Goal: Task Accomplishment & Management: Manage account settings

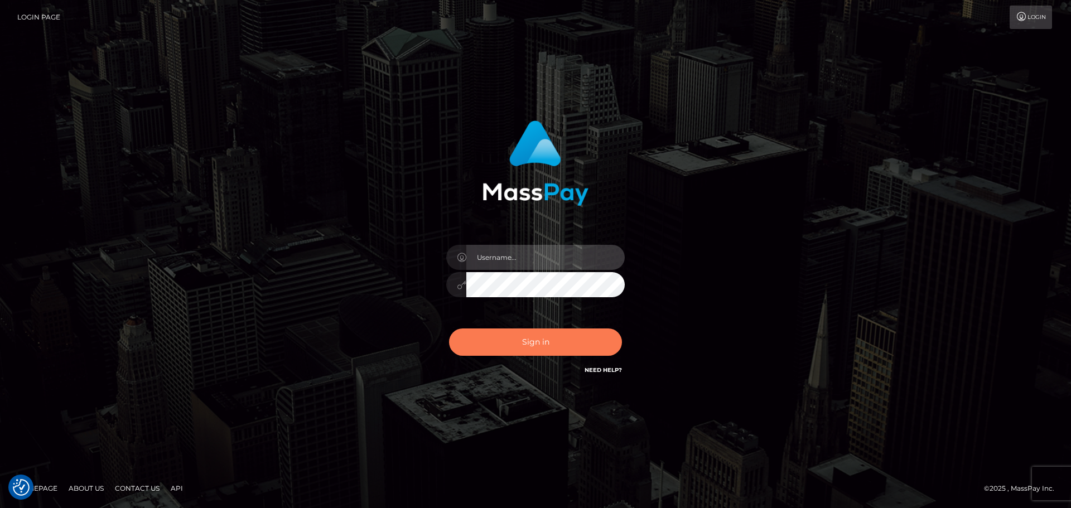
type input "rachel.nmible"
click at [489, 342] on button "Sign in" at bounding box center [535, 342] width 173 height 27
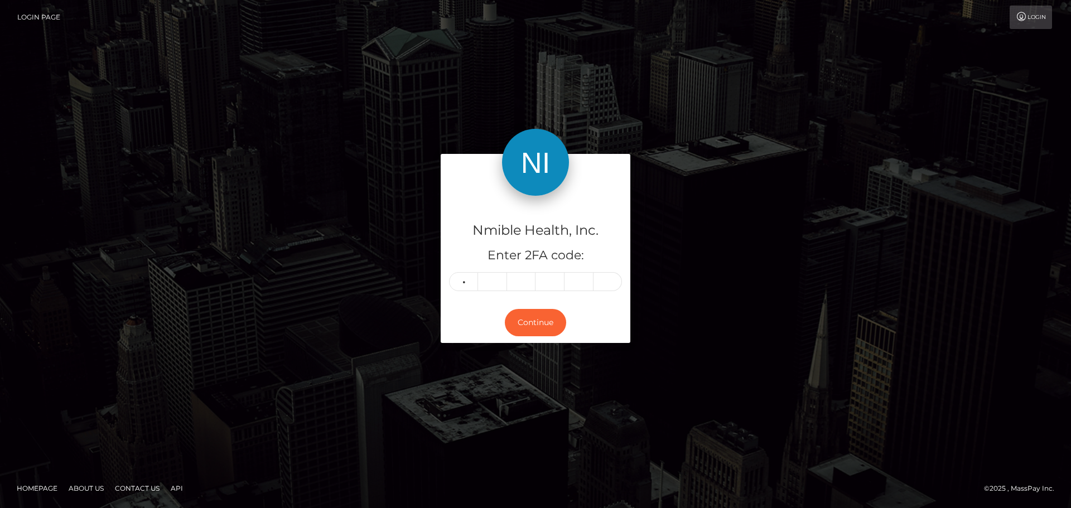
type input "5"
type input "2"
type input "4"
type input "7"
type input "6"
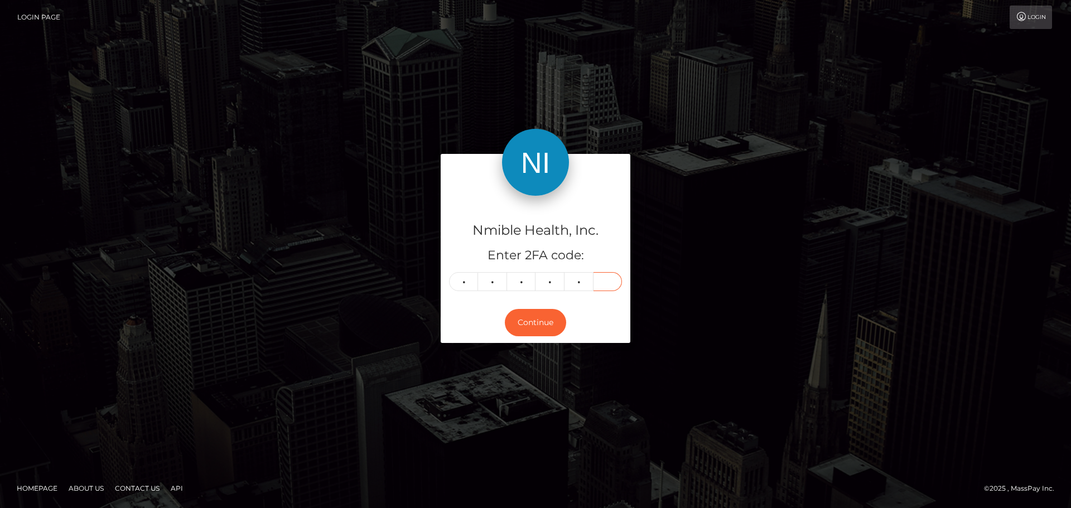
type input "2"
